Goal: Entertainment & Leisure: Consume media (video, audio)

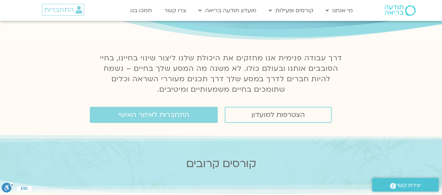
scroll to position [73, 0]
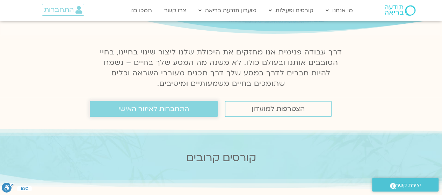
click at [140, 111] on span "התחברות לאיזור האישי" at bounding box center [153, 109] width 71 height 8
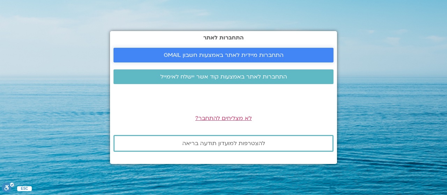
click at [223, 56] on span "התחברות מיידית לאתר באמצעות חשבון GMAIL" at bounding box center [224, 55] width 120 height 6
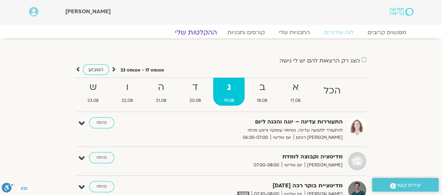
click at [194, 30] on link "ההקלטות שלי" at bounding box center [196, 32] width 59 height 8
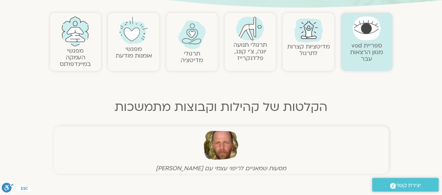
scroll to position [148, 0]
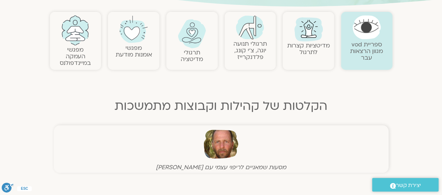
click at [190, 50] on link "תרגולי מדיטציה" at bounding box center [191, 56] width 22 height 15
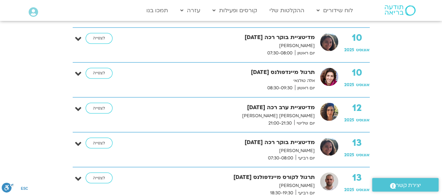
scroll to position [560, 0]
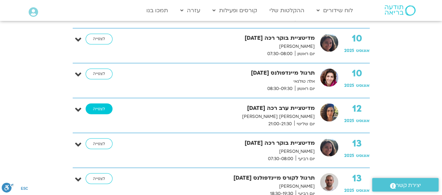
click at [101, 106] on link "לצפייה" at bounding box center [99, 108] width 27 height 11
